Goal: Transaction & Acquisition: Purchase product/service

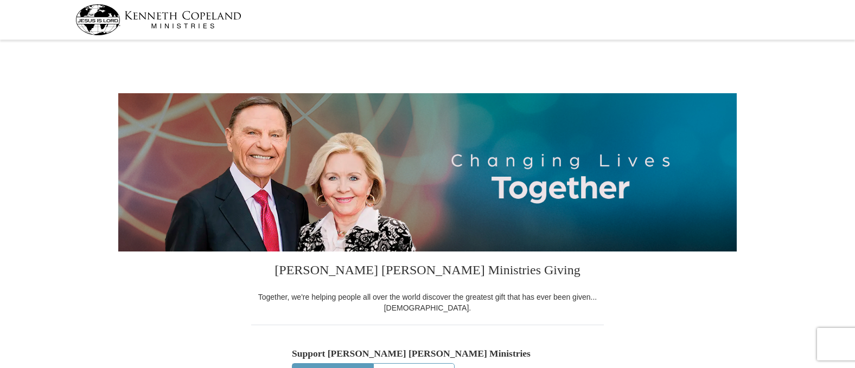
select select "ID"
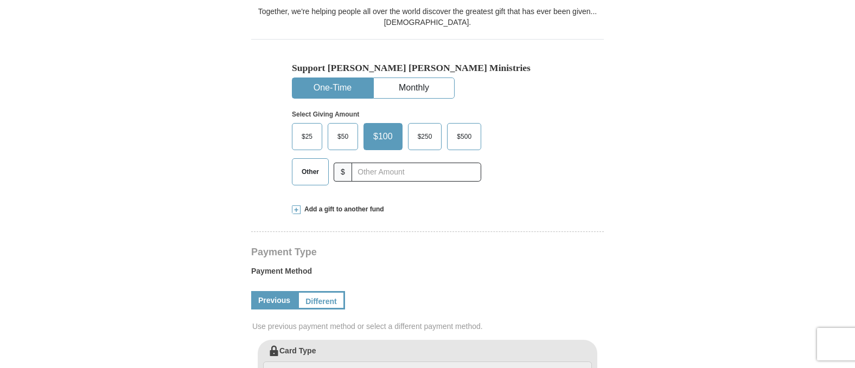
scroll to position [288, 0]
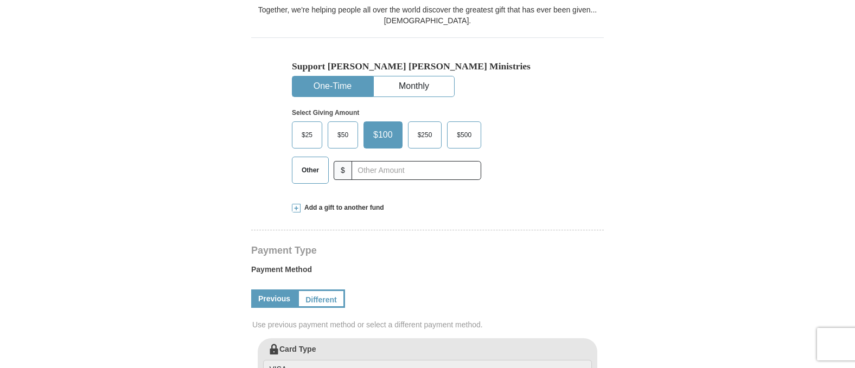
click at [309, 173] on span "Other" at bounding box center [310, 170] width 28 height 16
click at [0, 0] on input "Other" at bounding box center [0, 0] width 0 height 0
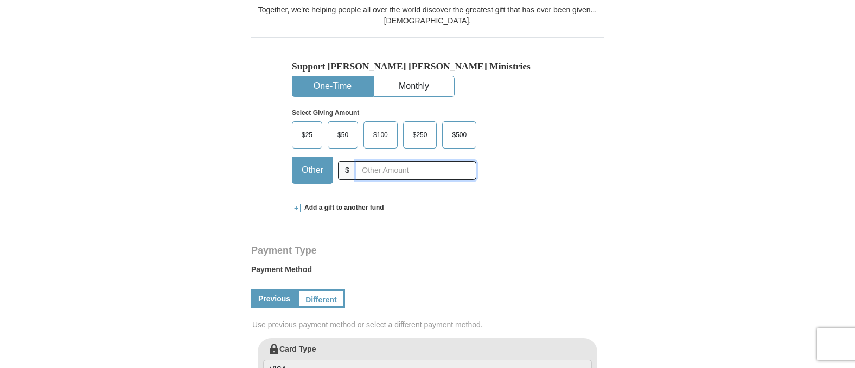
type input "580"
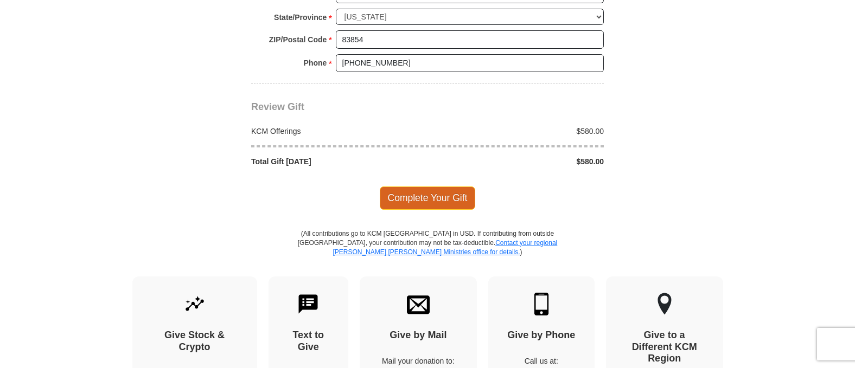
scroll to position [938, 0]
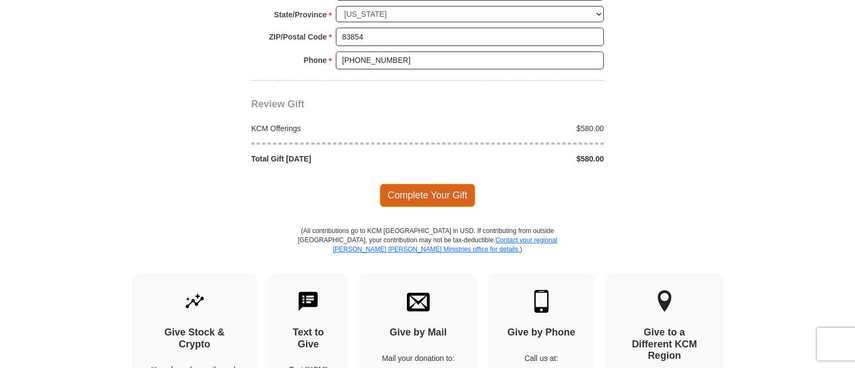
click at [431, 196] on span "Complete Your Gift" at bounding box center [428, 195] width 96 height 23
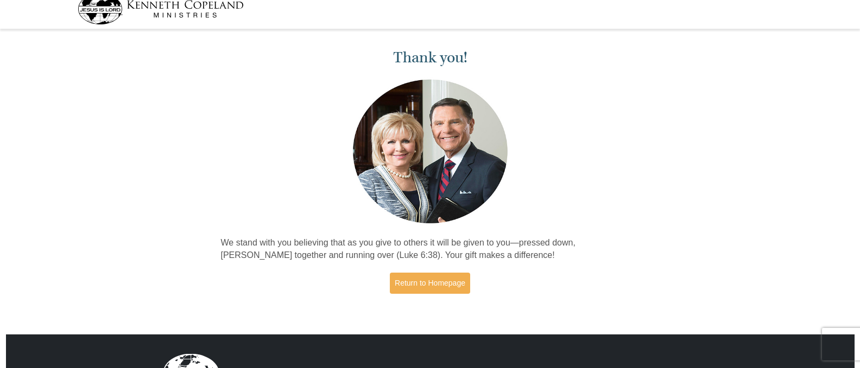
scroll to position [16, 0]
